Goal: Check status: Check status

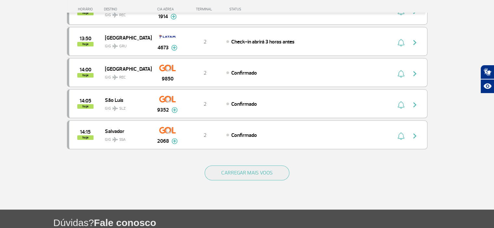
scroll to position [584, 0]
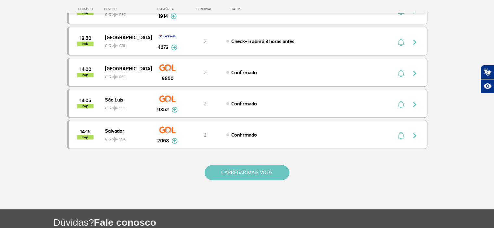
click at [252, 170] on button "CARREGAR MAIS VOOS" at bounding box center [246, 172] width 85 height 15
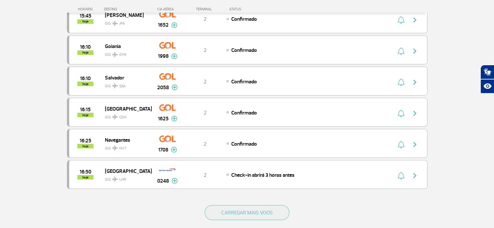
scroll to position [1168, 0]
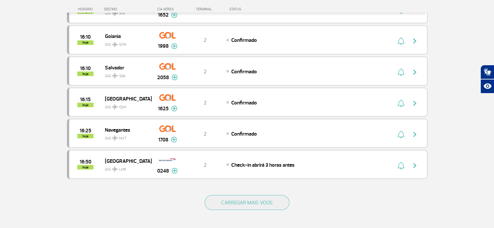
click at [261, 203] on div "CARREGAR MAIS VOOS" at bounding box center [247, 213] width 360 height 52
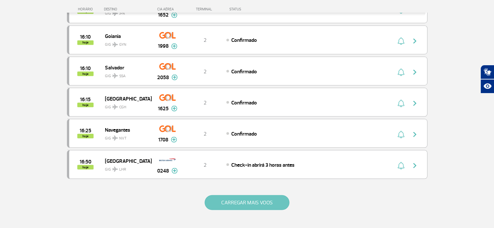
click at [256, 195] on button "CARREGAR MAIS VOOS" at bounding box center [246, 202] width 85 height 15
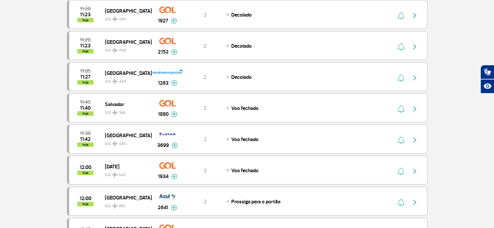
scroll to position [0, 0]
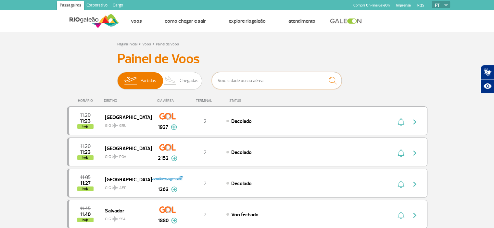
click at [260, 79] on input "text" at bounding box center [277, 80] width 130 height 17
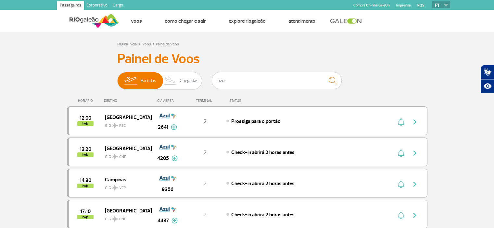
drag, startPoint x: 250, startPoint y: 81, endPoint x: 199, endPoint y: 76, distance: 51.6
click at [200, 76] on div "Partidas Chegadas azul" at bounding box center [247, 81] width 260 height 19
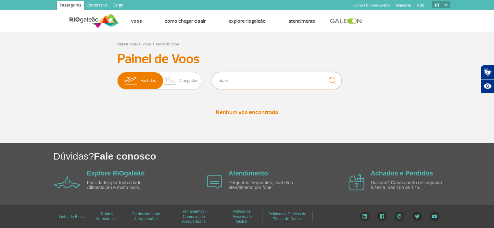
click at [262, 80] on input "latam" at bounding box center [277, 80] width 130 height 17
type input "l"
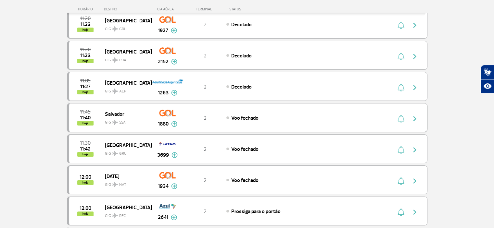
scroll to position [97, 0]
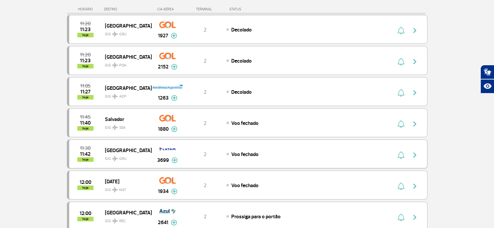
click at [163, 149] on img at bounding box center [167, 149] width 17 height 11
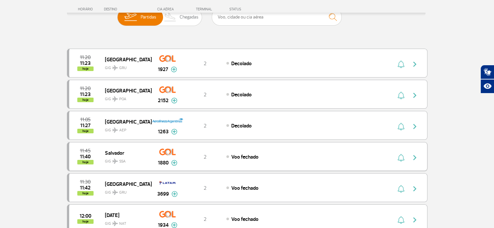
scroll to position [32, 0]
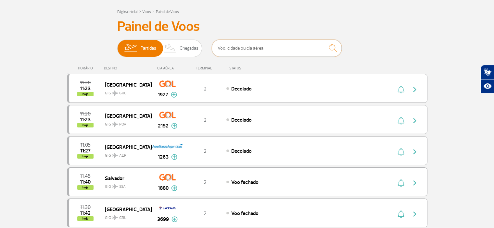
click at [244, 41] on input "text" at bounding box center [277, 48] width 130 height 17
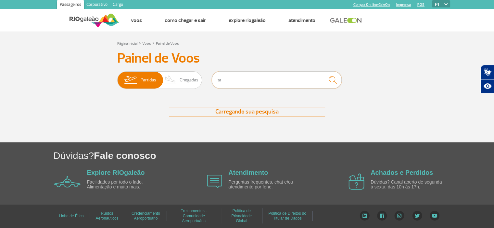
scroll to position [0, 0]
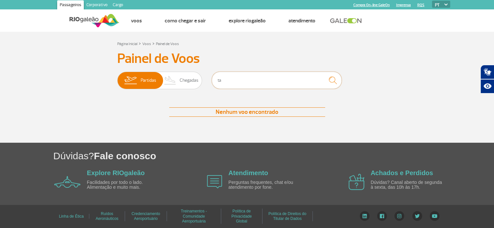
type input "t"
type input "l"
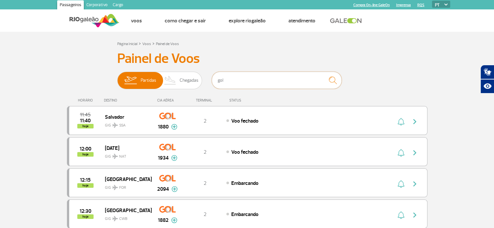
scroll to position [32, 0]
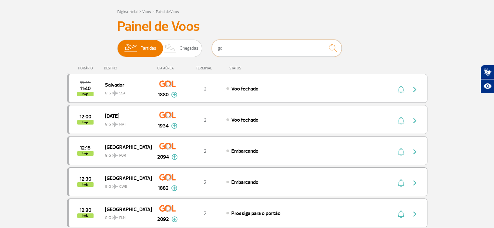
type input "g"
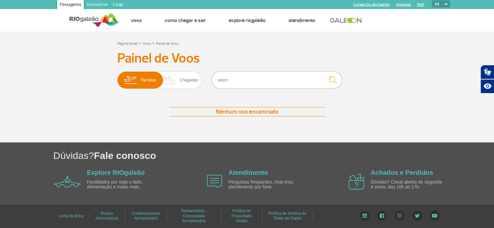
scroll to position [0, 0]
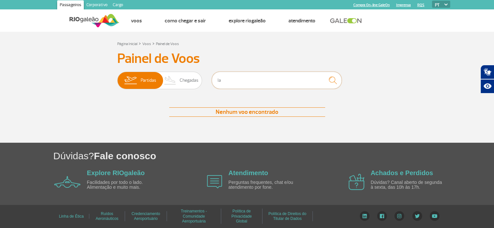
type input "l"
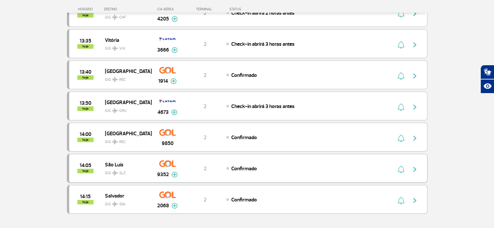
scroll to position [552, 0]
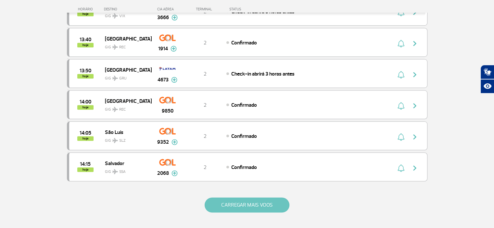
click at [250, 201] on button "CARREGAR MAIS VOOS" at bounding box center [246, 205] width 85 height 15
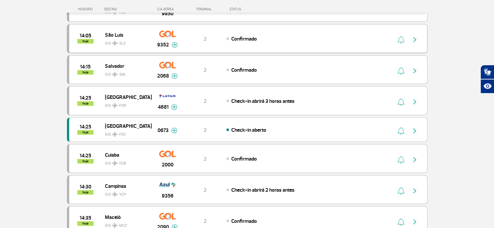
scroll to position [681, 0]
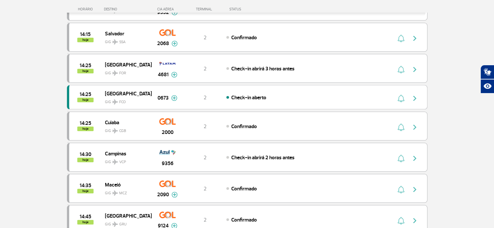
click at [38, 93] on section "Página Inicial > Voos > Painel de Voos Painel de Voos Partidas Chegadas 11:20 1…" at bounding box center [247, 38] width 494 height 1375
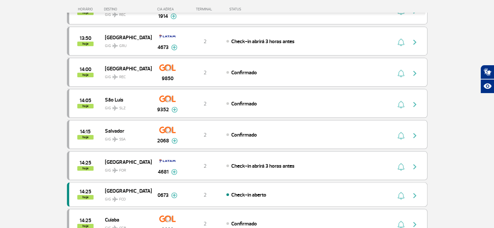
scroll to position [552, 0]
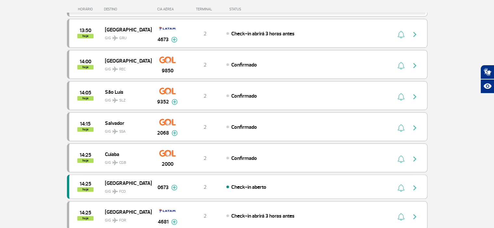
scroll to position [454, 0]
